Goal: Task Accomplishment & Management: Manage account settings

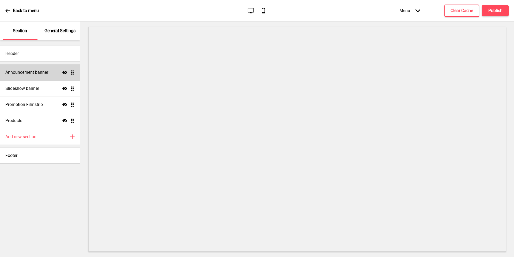
click at [27, 69] on h4 "Announcement banner" at bounding box center [26, 72] width 43 height 6
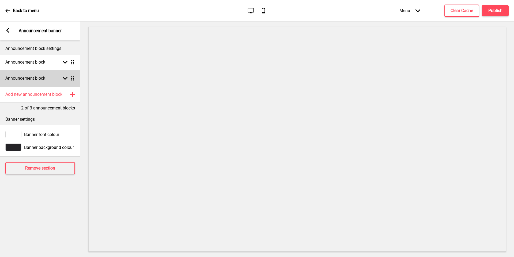
click at [50, 79] on div "Announcement block Arrow down Drag" at bounding box center [40, 78] width 80 height 16
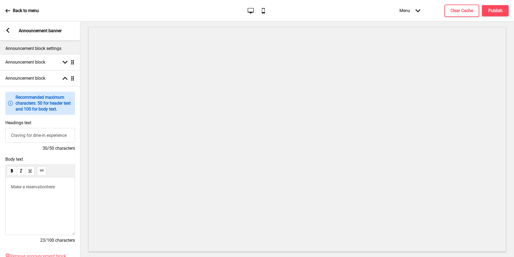
scroll to position [107, 0]
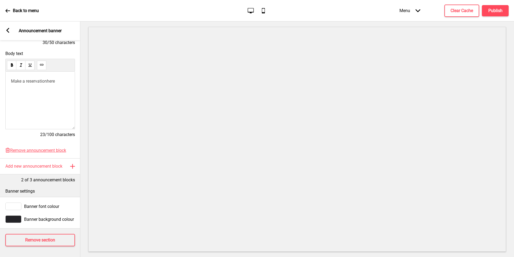
click at [52, 81] on span "here" at bounding box center [51, 81] width 8 height 5
click at [53, 81] on span "here" at bounding box center [51, 81] width 8 height 5
click at [55, 80] on span "Make a reservation here" at bounding box center [33, 81] width 45 height 5
click at [40, 64] on icon at bounding box center [41, 65] width 3 height 2
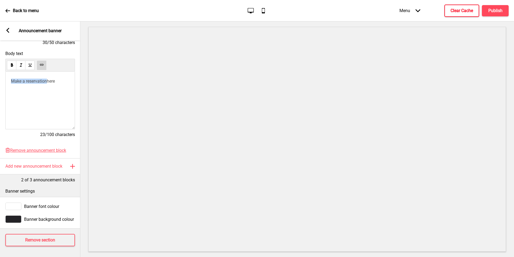
drag, startPoint x: 465, startPoint y: 12, endPoint x: 468, endPoint y: 12, distance: 2.7
click at [465, 12] on h4 "Clear Cache" at bounding box center [462, 11] width 23 height 6
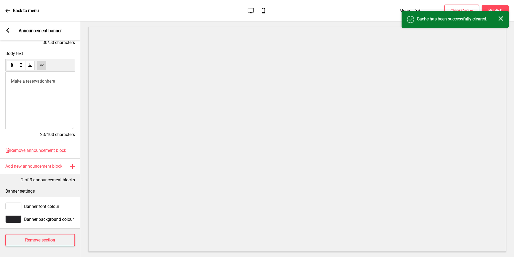
click at [499, 12] on div "Success Cache has been successfully cleared. Close" at bounding box center [455, 19] width 107 height 17
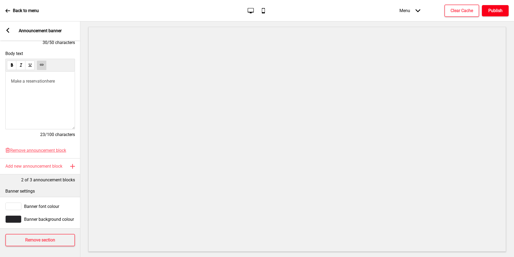
click at [500, 9] on h4 "Publish" at bounding box center [496, 11] width 14 height 6
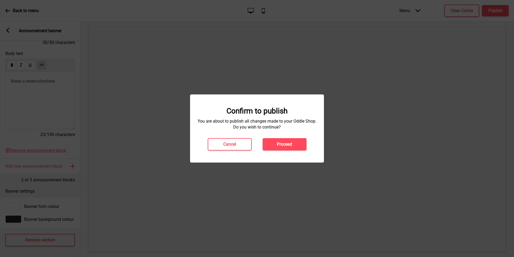
click at [285, 147] on button "Proceed" at bounding box center [285, 144] width 44 height 12
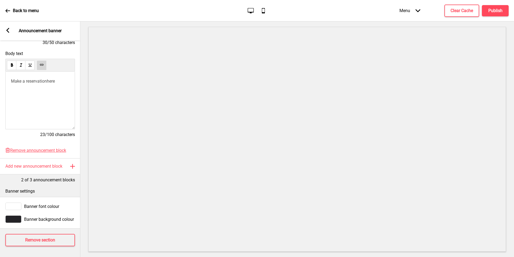
click at [47, 93] on div "Make a reservation here ﻿ ﻿ ﻿" at bounding box center [40, 101] width 70 height 58
drag, startPoint x: 60, startPoint y: 83, endPoint x: 59, endPoint y: 79, distance: 3.4
click at [60, 83] on div "Make a reservation here ﻿ ﻿ ﻿" at bounding box center [40, 101] width 70 height 58
click at [29, 81] on span "Make a reservation" at bounding box center [29, 81] width 36 height 5
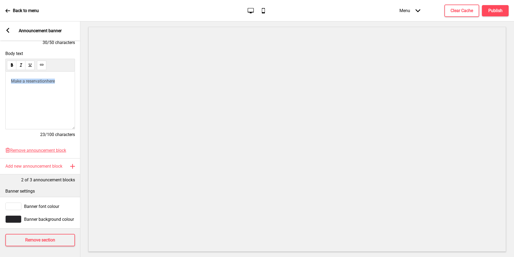
click at [29, 81] on span "Make a reservation" at bounding box center [29, 81] width 36 height 5
click at [51, 79] on span "Make a reservation here" at bounding box center [33, 81] width 45 height 5
click at [42, 63] on use at bounding box center [42, 65] width 4 height 4
click at [496, 12] on h4 "Publish" at bounding box center [496, 11] width 14 height 6
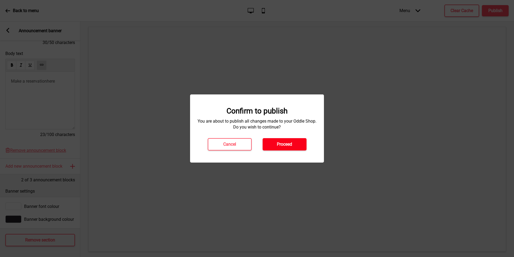
click at [294, 143] on button "Proceed" at bounding box center [285, 144] width 44 height 12
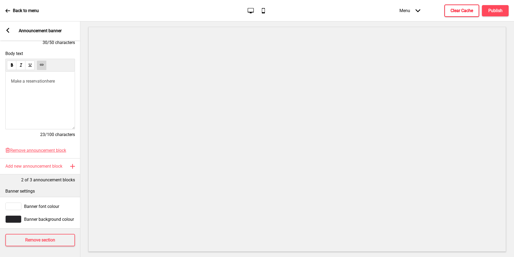
click at [455, 5] on button "Clear Cache" at bounding box center [462, 11] width 35 height 12
drag, startPoint x: 49, startPoint y: 85, endPoint x: 52, endPoint y: 82, distance: 4.8
click at [49, 85] on div "Make a reservation here ﻿" at bounding box center [40, 101] width 70 height 58
click at [53, 81] on span "here" at bounding box center [51, 81] width 8 height 5
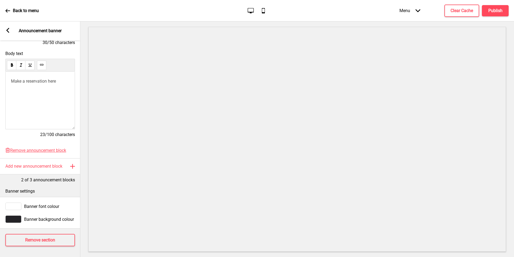
click at [55, 79] on span "Make a reservation here" at bounding box center [33, 81] width 45 height 5
click at [43, 65] on button at bounding box center [41, 65] width 9 height 9
click at [53, 81] on span "here" at bounding box center [51, 81] width 8 height 5
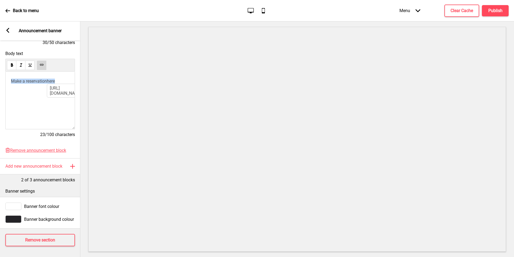
click at [53, 81] on span "here" at bounding box center [51, 81] width 8 height 5
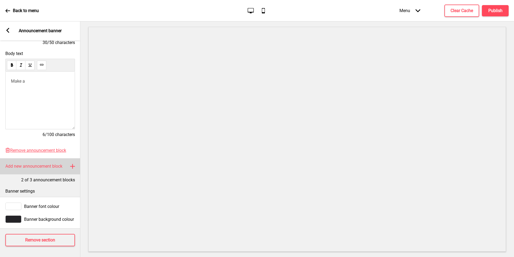
scroll to position [110, 0]
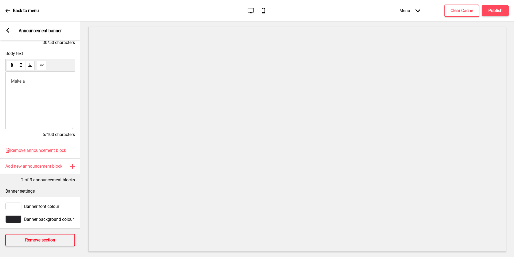
drag, startPoint x: 36, startPoint y: 235, endPoint x: 39, endPoint y: 232, distance: 3.8
click at [36, 237] on h4 "Remove section" at bounding box center [40, 240] width 30 height 6
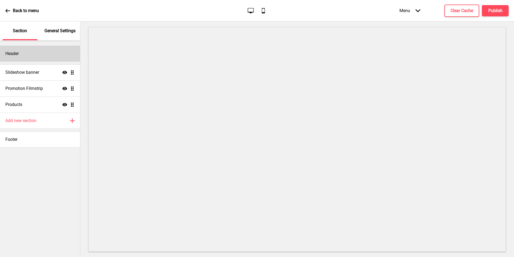
click at [53, 53] on div "Header" at bounding box center [40, 54] width 80 height 16
select select "Libre Baskerville"
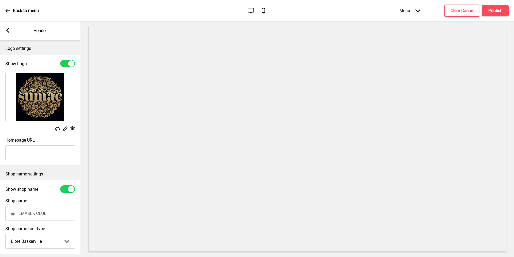
click at [7, 31] on icon at bounding box center [7, 30] width 3 height 5
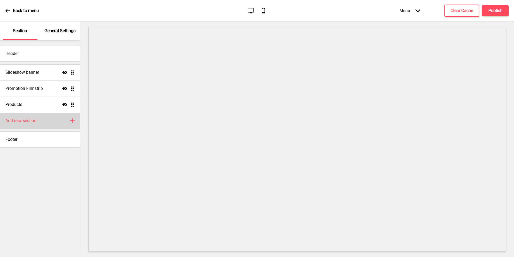
click at [45, 117] on div "Add new section Plus" at bounding box center [40, 121] width 80 height 16
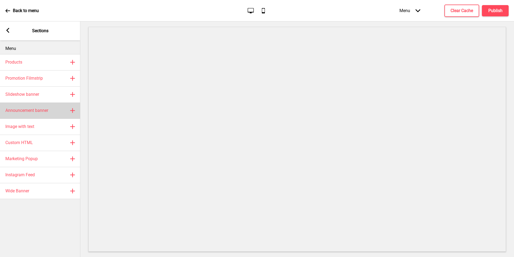
click at [47, 106] on div "Announcement banner Plus" at bounding box center [40, 110] width 80 height 16
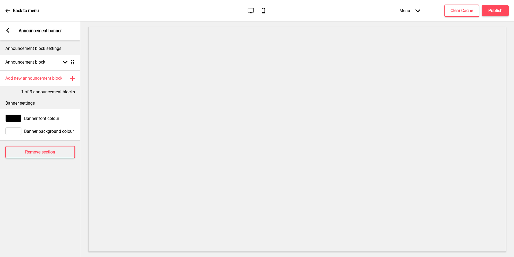
click at [8, 30] on icon at bounding box center [7, 30] width 3 height 5
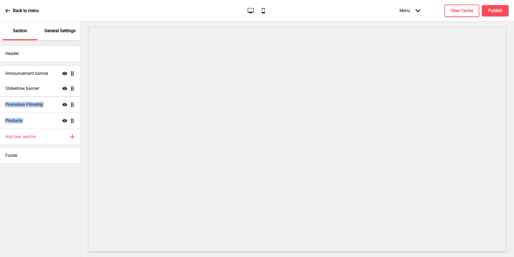
drag, startPoint x: 73, startPoint y: 120, endPoint x: 72, endPoint y: 71, distance: 48.8
click at [72, 70] on ul "Slideshow banner Show Drag Promotion Filmstrip Show Drag Products Show Drag Ann…" at bounding box center [40, 96] width 80 height 64
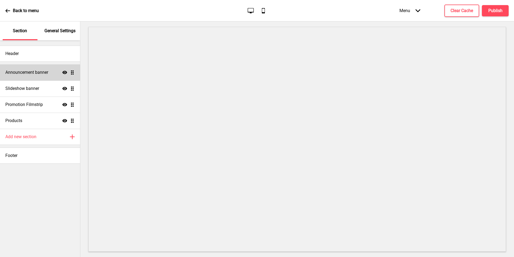
click at [50, 76] on div "Announcement banner Show Drag" at bounding box center [40, 72] width 80 height 16
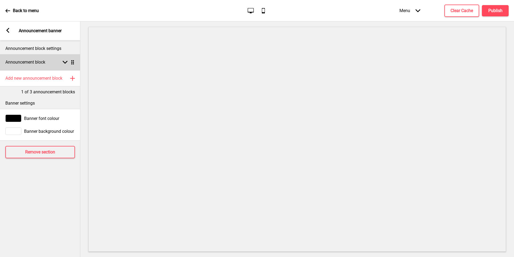
click at [18, 65] on h4 "Announcement block" at bounding box center [25, 62] width 40 height 6
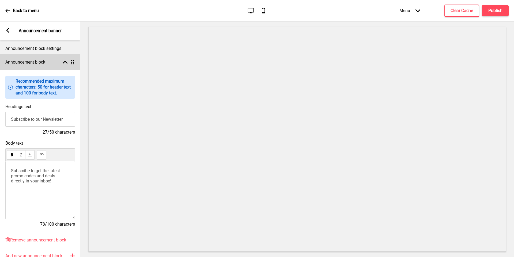
click at [19, 64] on h4 "Announcement block" at bounding box center [25, 62] width 40 height 6
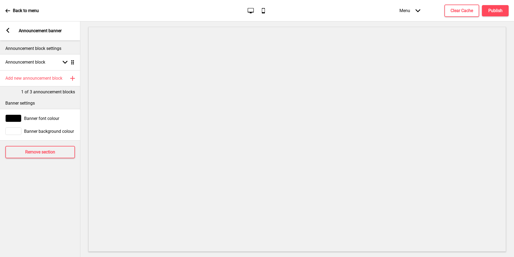
click at [6, 119] on div at bounding box center [13, 118] width 16 height 8
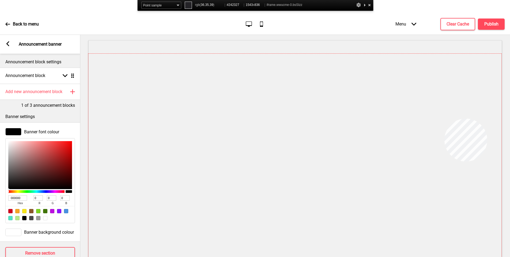
click at [486, 119] on div at bounding box center [294, 166] width 413 height 224
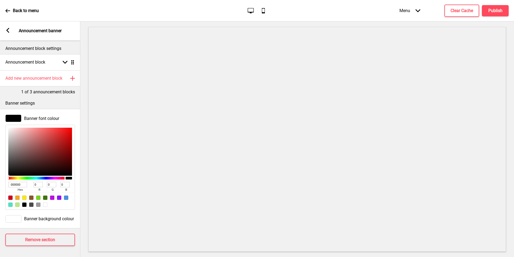
click at [21, 185] on input "000000" at bounding box center [17, 184] width 19 height 5
paste input "#242327"
type input "#242327"
type input "36"
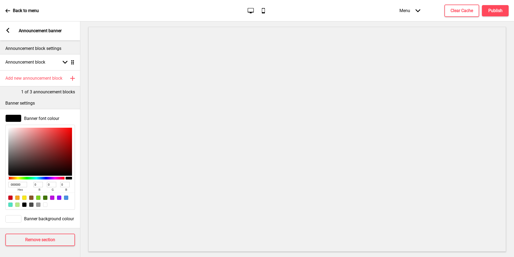
type input "35"
type input "39"
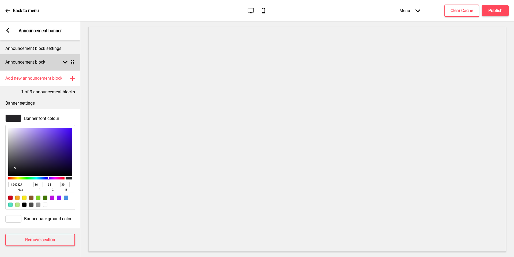
type input "242327"
click at [36, 65] on div "Announcement block Arrow down Drag" at bounding box center [40, 62] width 80 height 16
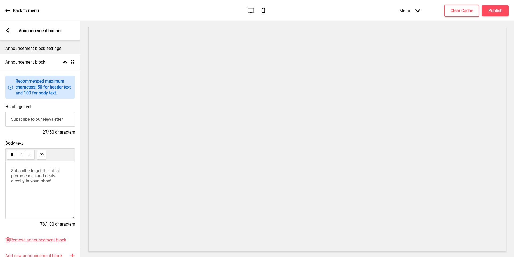
click at [43, 115] on input "Subscribe to our Newsletter" at bounding box center [40, 119] width 70 height 15
type input "Islandwide Delivery at only $6.80"
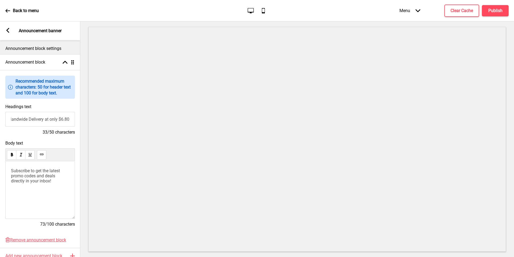
scroll to position [0, 0]
click at [31, 172] on span "Subscribe to get the latest promo codes and deals directly in your inbox!" at bounding box center [36, 175] width 50 height 15
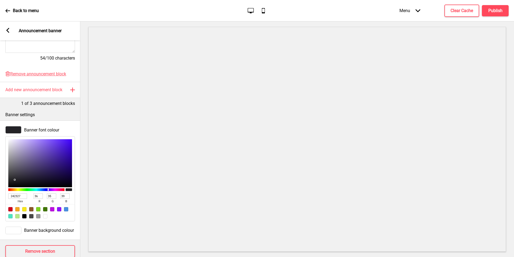
scroll to position [181, 0]
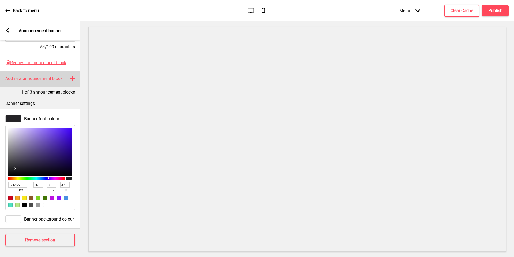
click at [61, 76] on h4 "Add new announcement block" at bounding box center [33, 79] width 57 height 6
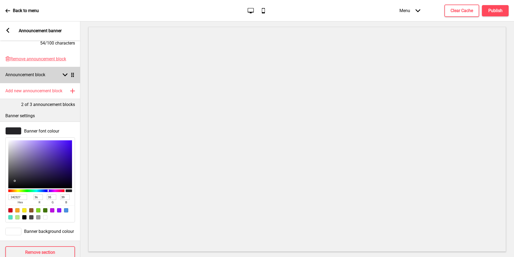
click at [54, 77] on div "Announcement block Arrow down Drag" at bounding box center [40, 75] width 80 height 16
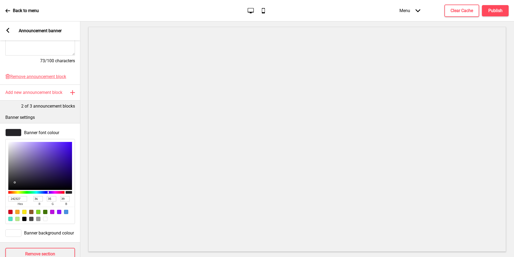
scroll to position [0, 0]
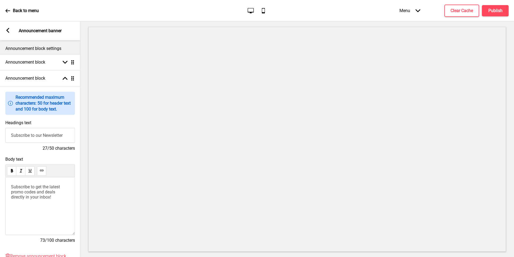
click at [53, 141] on input "Subscribe to our Newsletter" at bounding box center [40, 135] width 70 height 15
click at [57, 134] on input "Subscribe to our Newsletter" at bounding box center [40, 135] width 70 height 15
type input "c"
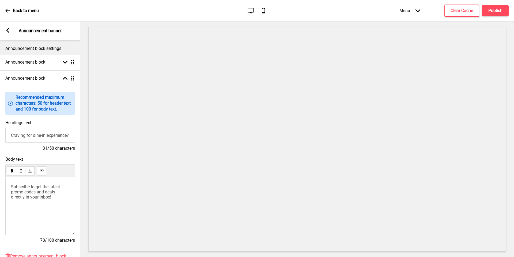
scroll to position [0, 2]
type input "Craving for dine-in experience?"
click at [38, 192] on span "Subscribe to get the latest promo codes and deals directly in your inbox!" at bounding box center [36, 191] width 50 height 15
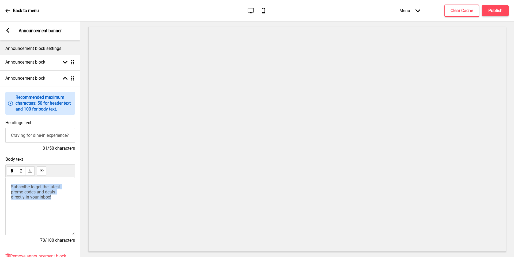
click at [38, 192] on span "Subscribe to get the latest promo codes and deals directly in your inbox!" at bounding box center [36, 191] width 50 height 15
paste div
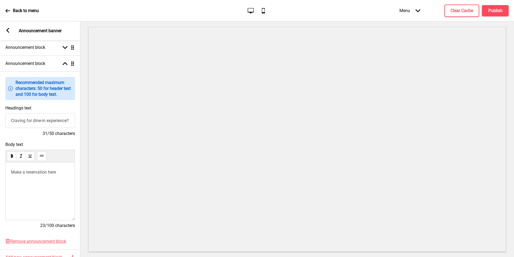
scroll to position [45, 0]
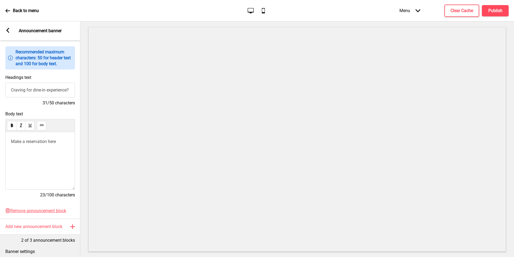
click at [53, 142] on span "Make a reservation here" at bounding box center [33, 141] width 45 height 5
click at [41, 127] on button at bounding box center [41, 125] width 9 height 9
click at [43, 126] on use at bounding box center [42, 125] width 4 height 4
drag, startPoint x: 460, startPoint y: 9, endPoint x: 500, endPoint y: 12, distance: 40.0
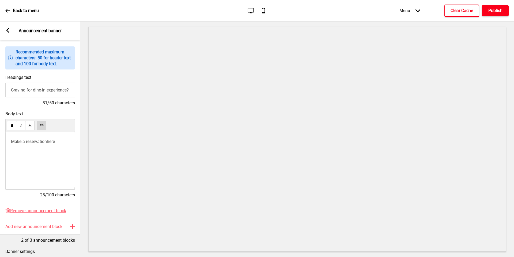
click at [501, 12] on div "Menu Arrow down Product Page Store Information Checkout Thank you Terms & Condi…" at bounding box center [443, 11] width 131 height 16
click at [497, 11] on h4 "Publish" at bounding box center [496, 11] width 14 height 6
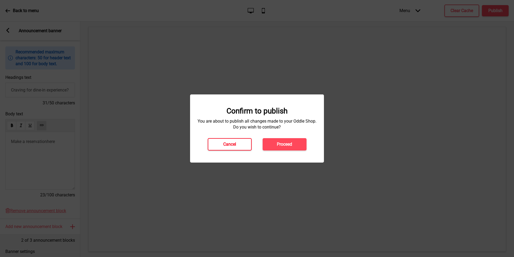
click at [237, 143] on button "Cancel" at bounding box center [230, 144] width 44 height 12
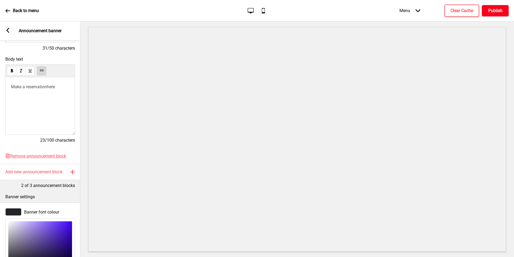
scroll to position [197, 0]
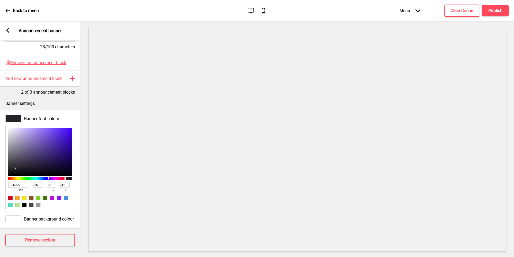
click at [20, 182] on input "242327" at bounding box center [17, 184] width 19 height 5
click at [16, 187] on span "hex" at bounding box center [20, 189] width 24 height 5
click at [17, 182] on input "242327" at bounding box center [17, 184] width 19 height 5
type input "9A87D4"
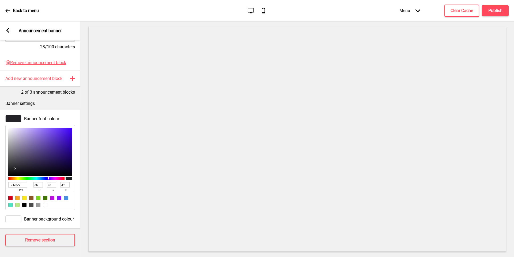
type input "154"
type input "135"
type input "212"
type input "AC9AE1"
type input "172"
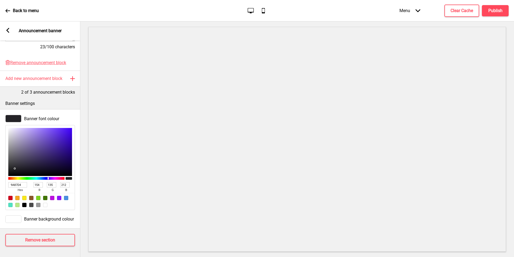
type input "154"
type input "225"
type input "F3EFFF"
type input "243"
type input "239"
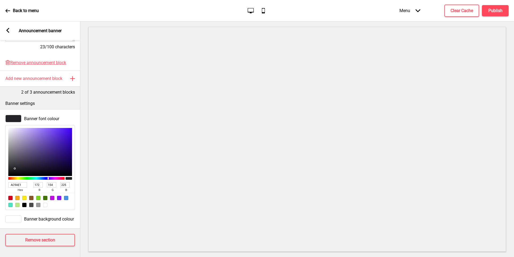
type input "255"
type input "FFFFFF"
type input "255"
drag, startPoint x: 30, startPoint y: 131, endPoint x: 0, endPoint y: 102, distance: 42.1
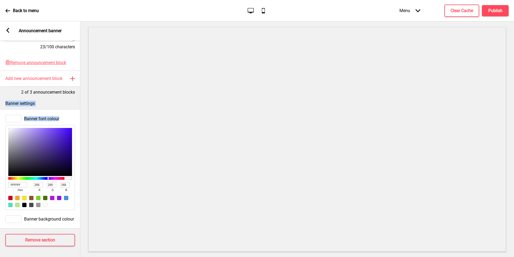
click at [0, 98] on div "Banner settings Banner font colour FFFFFF hex 255 r 255 g 255 b 100 a Banner ba…" at bounding box center [40, 161] width 80 height 133
click at [17, 217] on div at bounding box center [13, 219] width 16 height 8
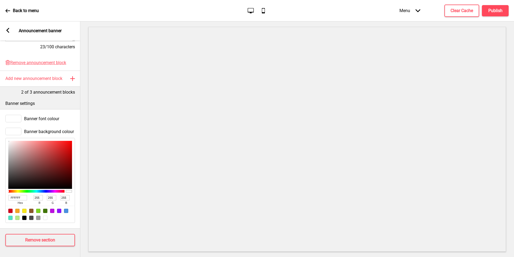
click at [22, 196] on input "FFFFFF" at bounding box center [17, 197] width 19 height 5
paste input "242327"
type input "242327"
type input "36"
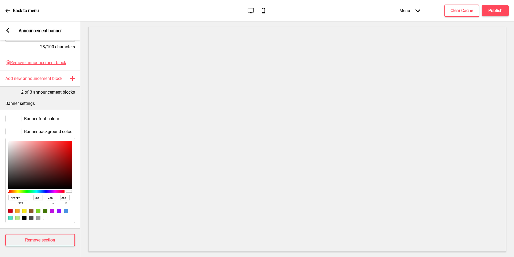
type input "35"
type input "39"
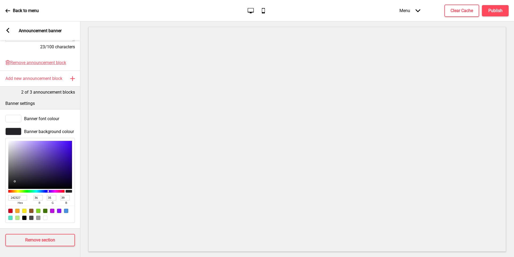
type input "242327"
click at [498, 13] on h4 "Publish" at bounding box center [496, 11] width 14 height 6
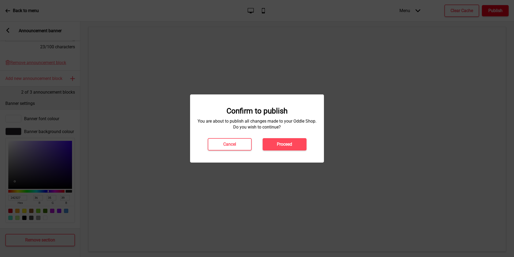
click at [498, 13] on div at bounding box center [257, 128] width 514 height 257
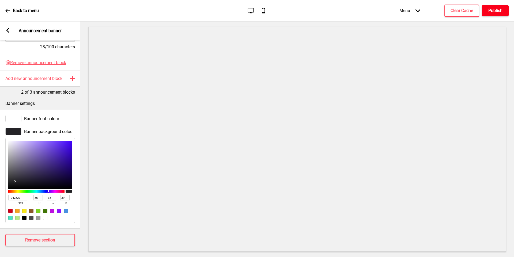
click at [505, 9] on button "Publish" at bounding box center [495, 10] width 27 height 11
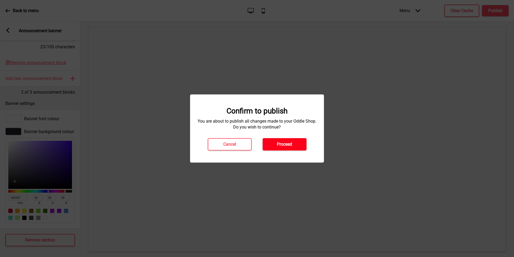
drag, startPoint x: 279, startPoint y: 147, endPoint x: 276, endPoint y: 148, distance: 3.6
click at [279, 148] on button "Proceed" at bounding box center [285, 144] width 44 height 12
